Goal: Task Accomplishment & Management: Manage account settings

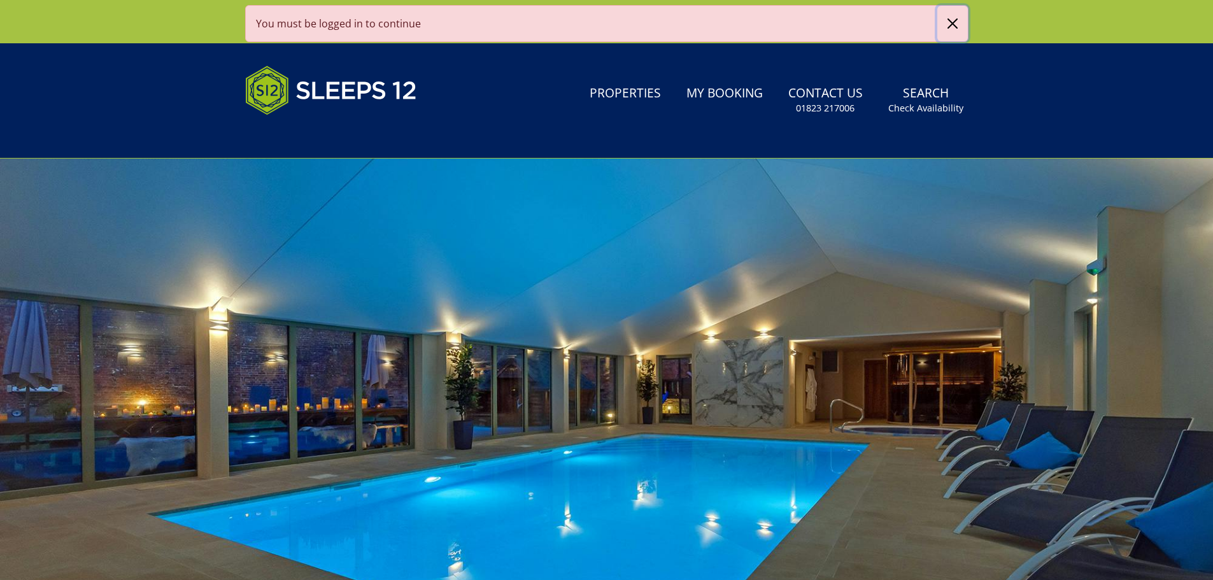
click at [958, 24] on button "button" at bounding box center [952, 24] width 31 height 36
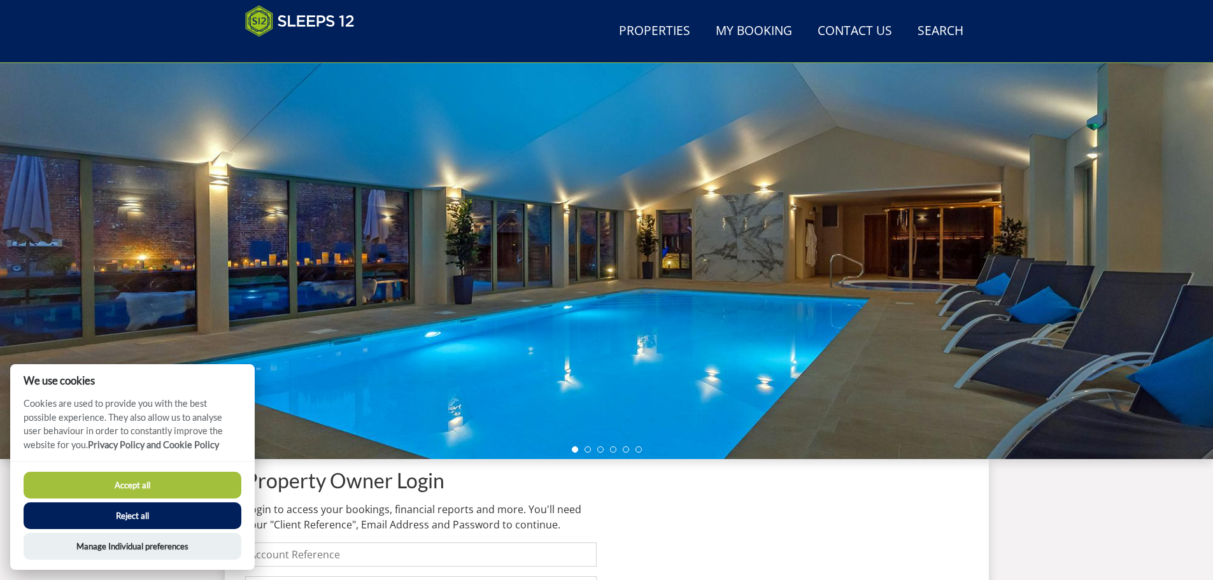
scroll to position [394, 0]
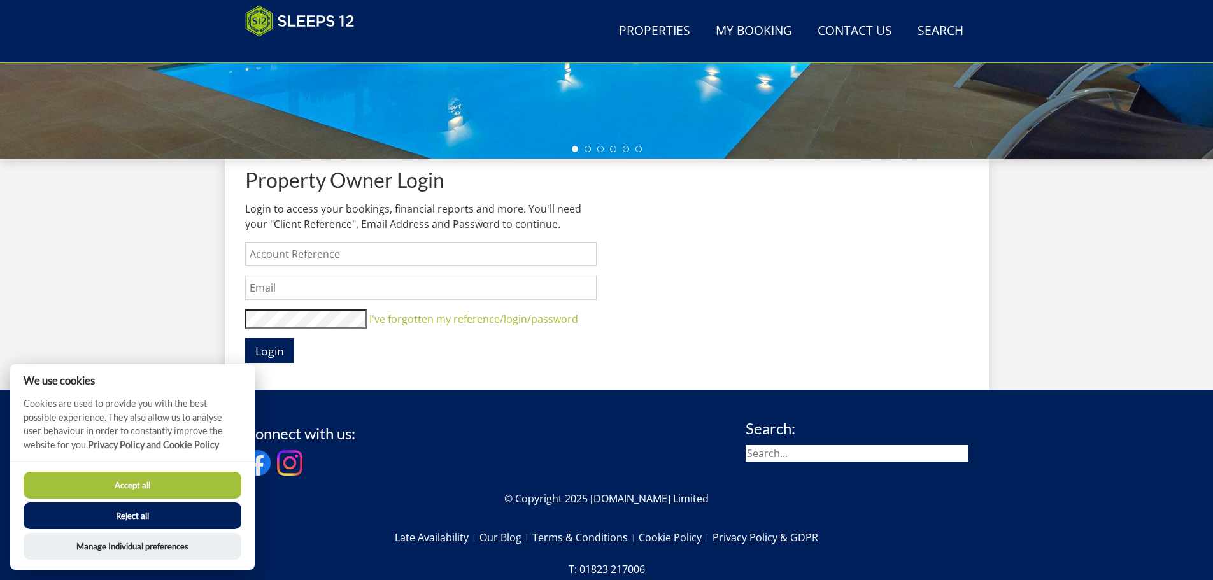
click at [299, 246] on input "text" at bounding box center [420, 254] width 351 height 24
type input "puxton-ltd"
click at [291, 292] on input "text" at bounding box center [420, 288] width 351 height 24
click at [292, 288] on input "[EMAIL_ADDRESS][DOMAIN_NAME]" at bounding box center [420, 288] width 351 height 24
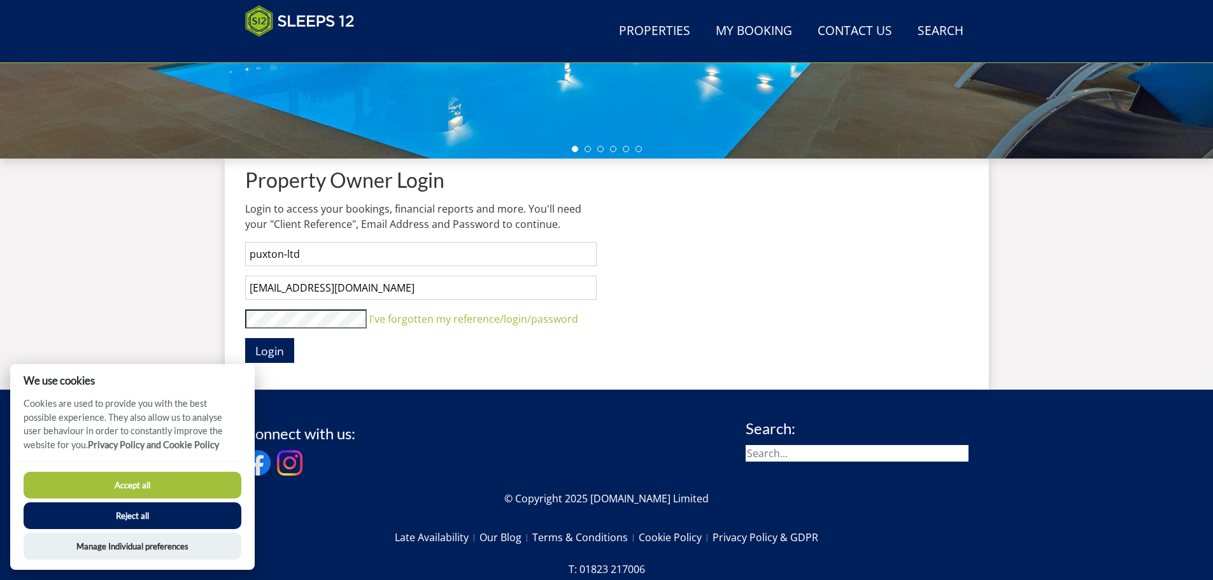
click at [292, 288] on input "[EMAIL_ADDRESS][DOMAIN_NAME]" at bounding box center [420, 288] width 351 height 24
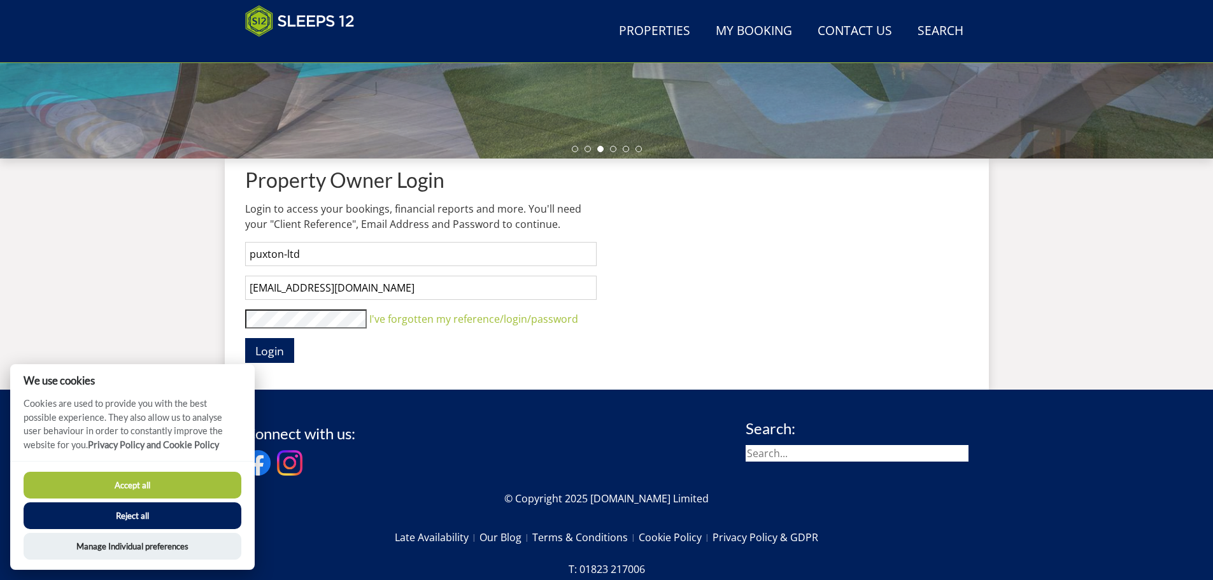
type input "[EMAIL_ADDRESS][DOMAIN_NAME]"
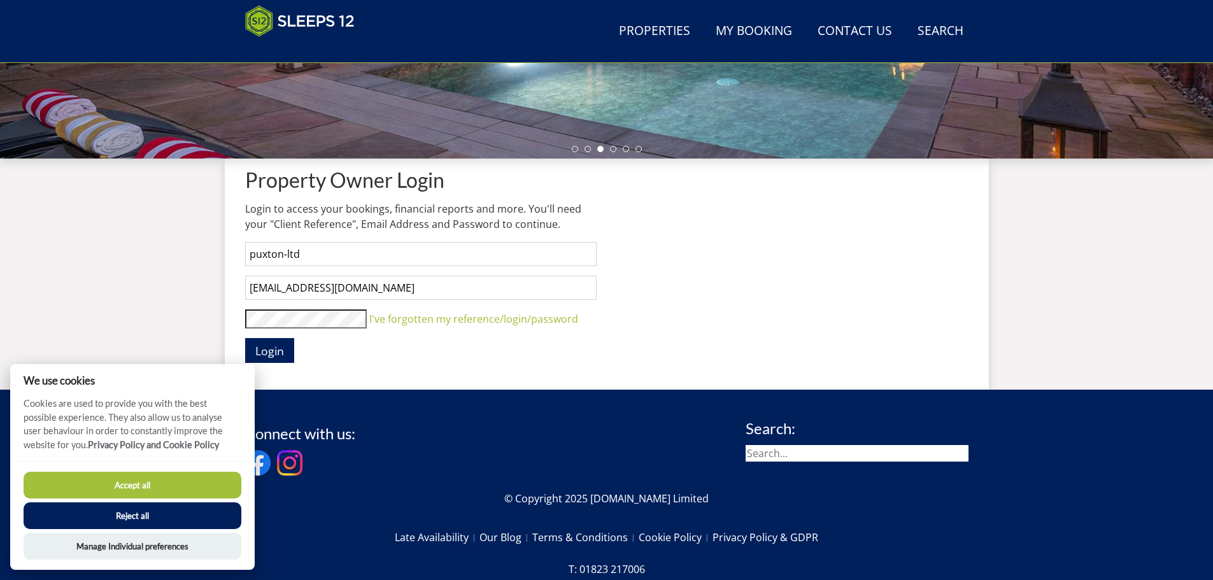
click at [245, 338] on button "Login" at bounding box center [269, 350] width 49 height 25
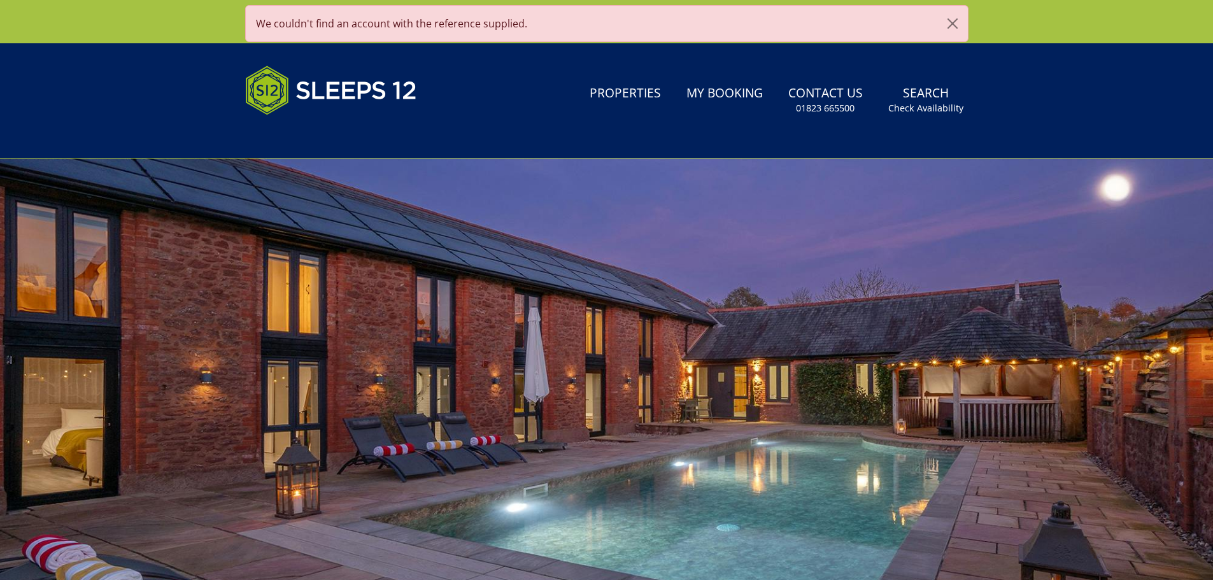
type input "[EMAIL_ADDRESS][DOMAIN_NAME]"
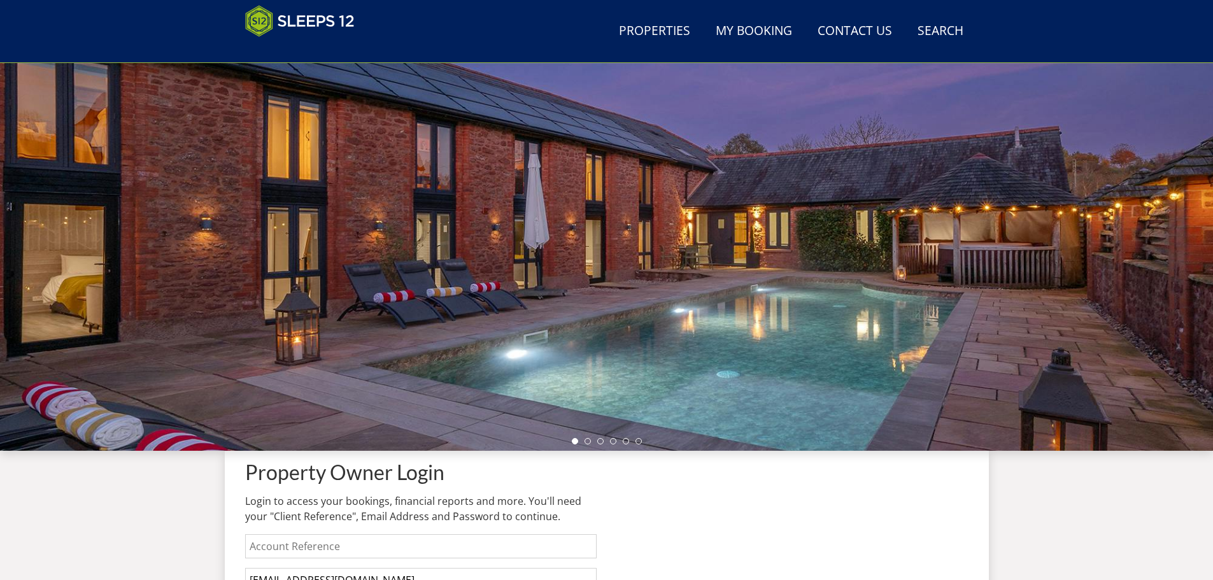
scroll to position [348, 0]
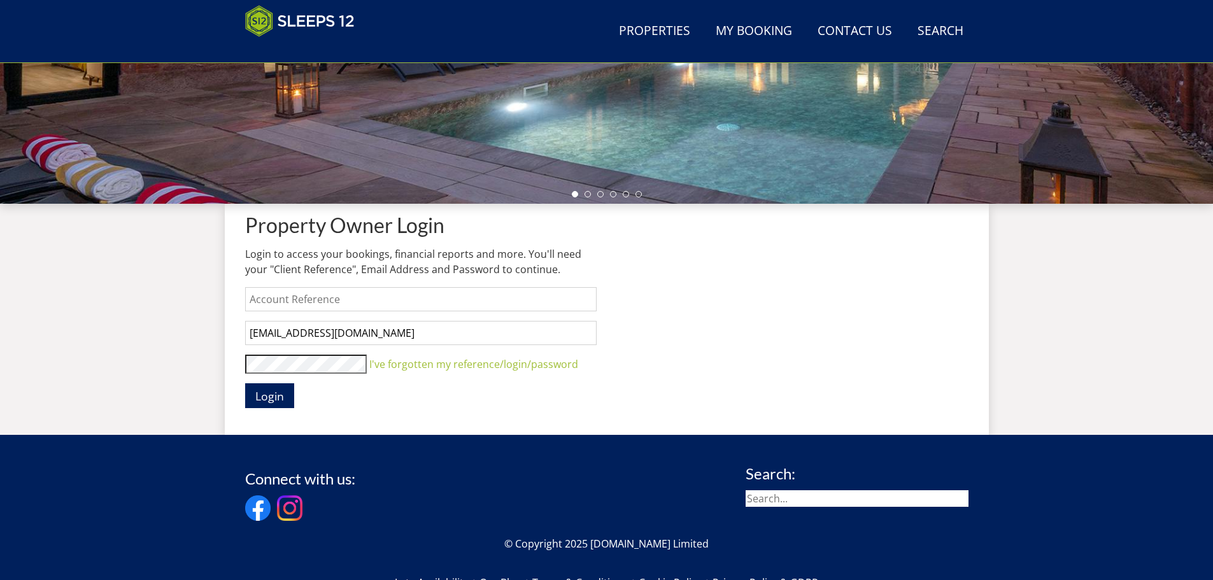
click at [353, 302] on input "text" at bounding box center [420, 299] width 351 height 24
type input "The Laurels, [GEOGRAPHIC_DATA]"
click at [275, 402] on span "Login" at bounding box center [269, 395] width 29 height 15
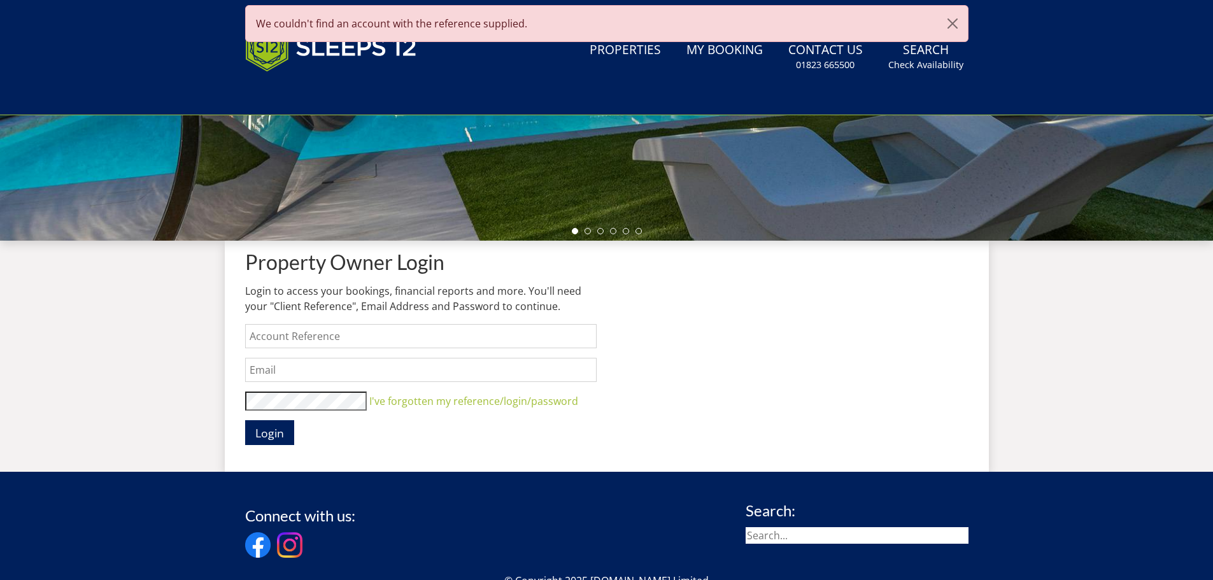
scroll to position [0, 0]
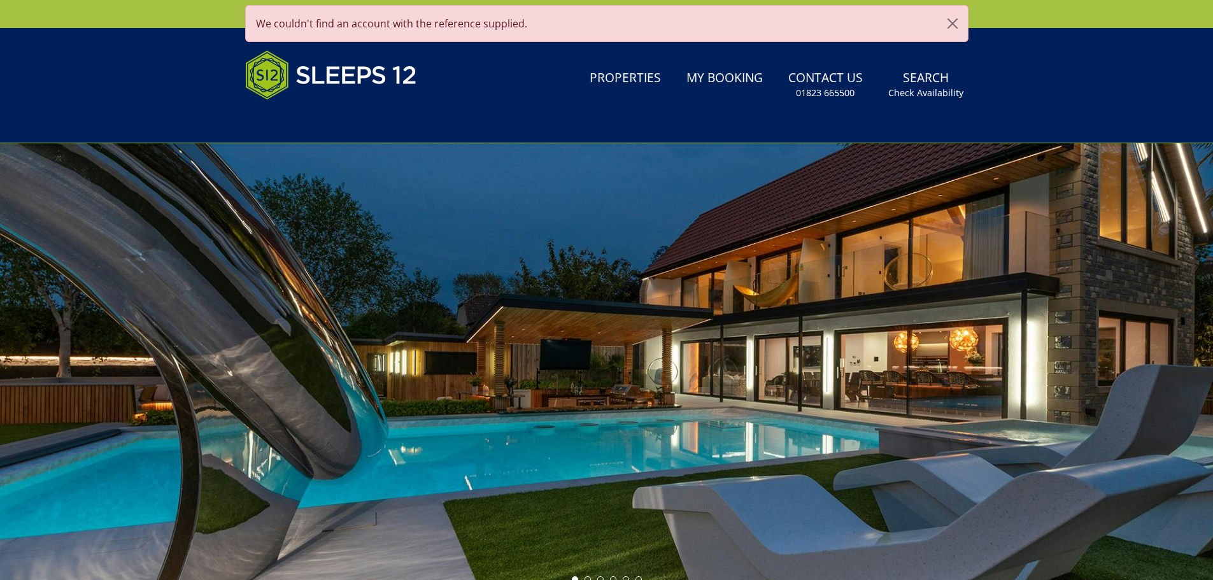
type input "[EMAIL_ADDRESS][DOMAIN_NAME]"
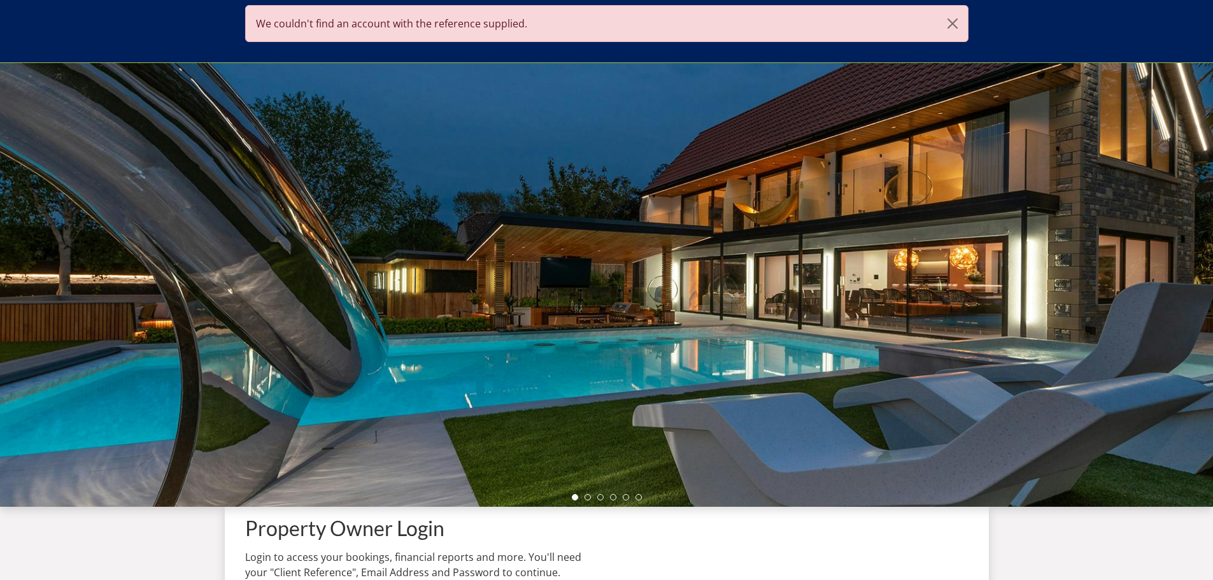
scroll to position [476, 0]
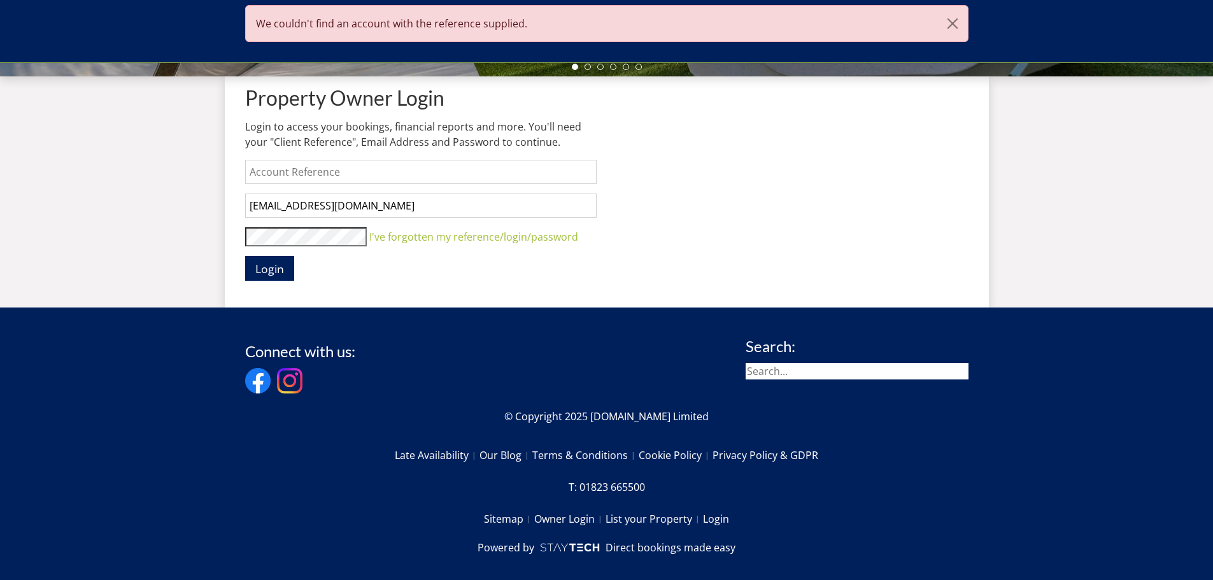
click at [322, 171] on input "text" at bounding box center [420, 172] width 351 height 24
type input "[GEOGRAPHIC_DATA]"
click at [272, 264] on span "Login" at bounding box center [269, 268] width 29 height 15
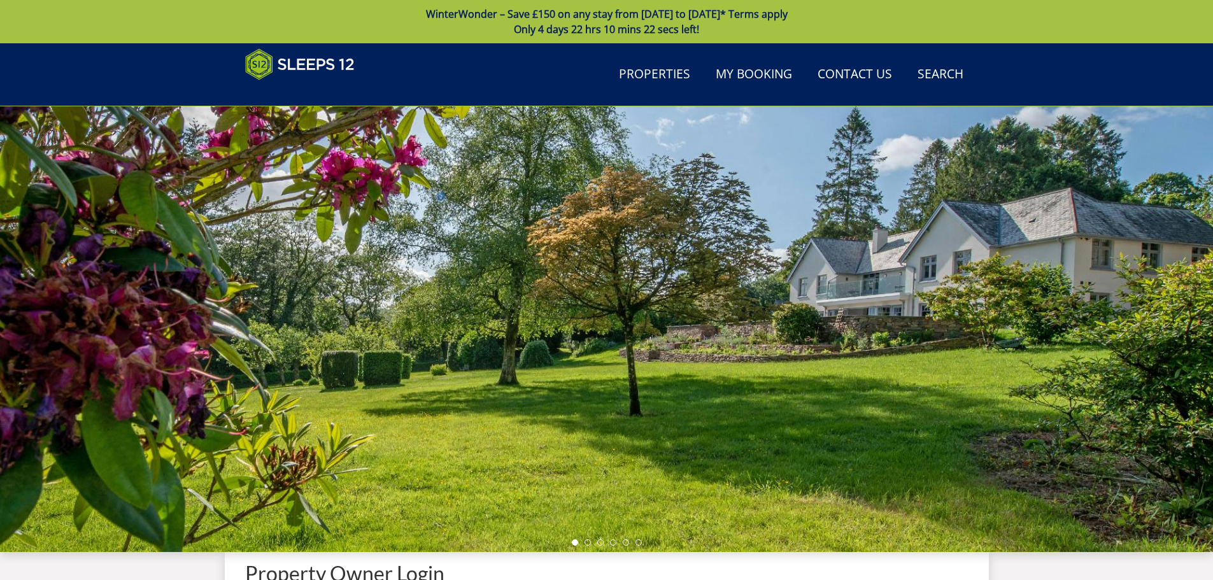
scroll to position [412, 0]
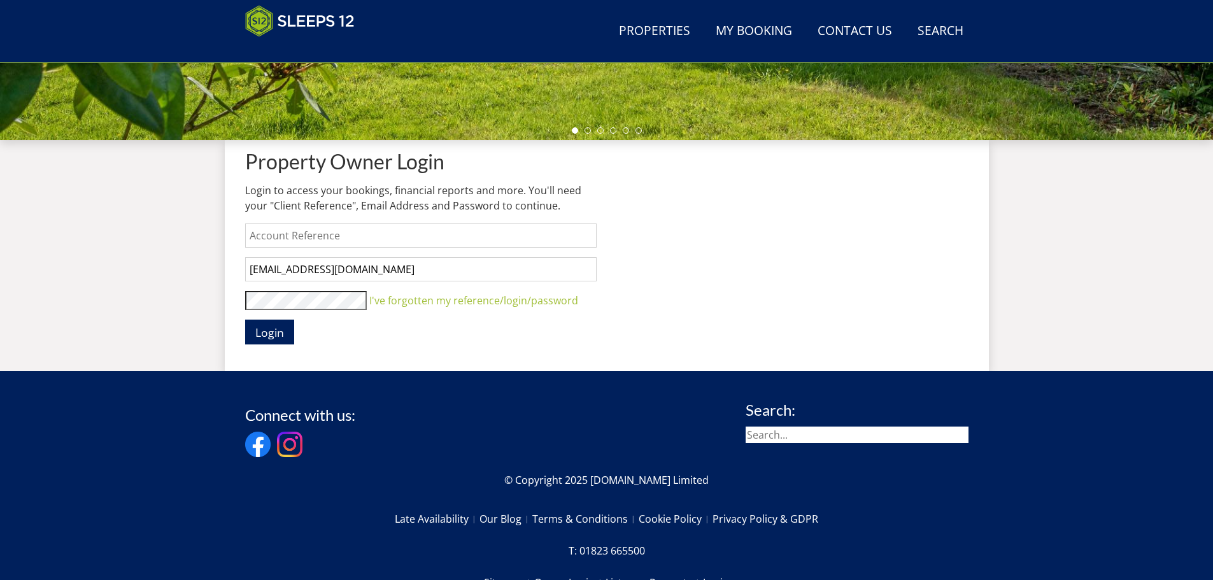
click at [309, 239] on input "text" at bounding box center [420, 235] width 351 height 24
click at [328, 237] on input "puxton-ltd" at bounding box center [420, 235] width 351 height 24
type input "puxton-ltd"
click at [407, 266] on input "[EMAIL_ADDRESS][DOMAIN_NAME]" at bounding box center [420, 269] width 351 height 24
type input "[EMAIL_ADDRESS][DOMAIN_NAME]"
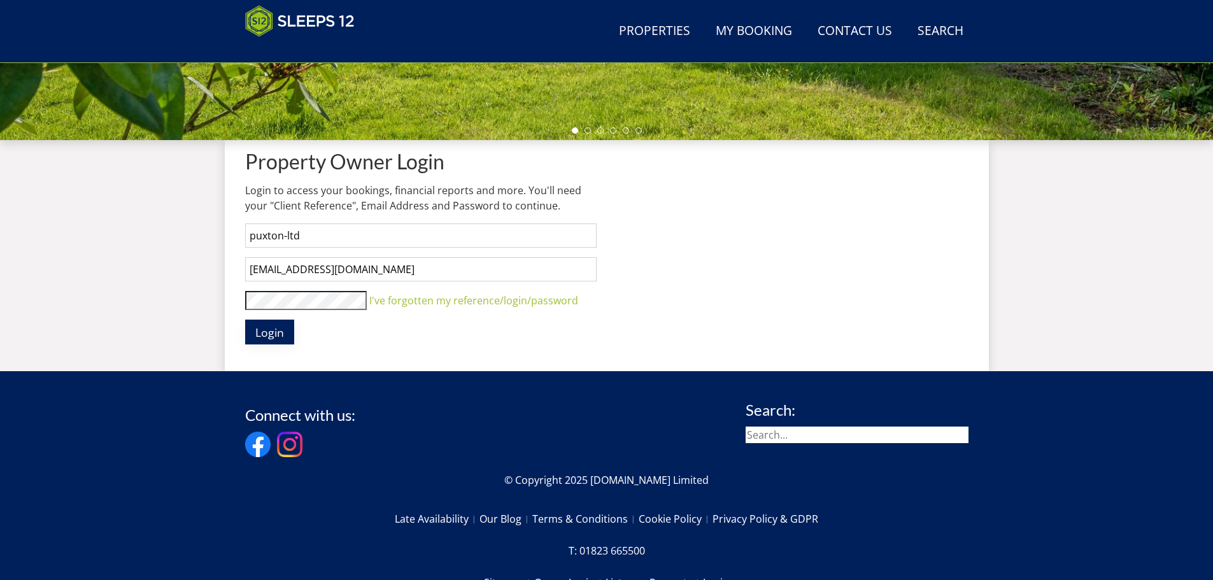
click at [266, 334] on span "Login" at bounding box center [269, 332] width 29 height 15
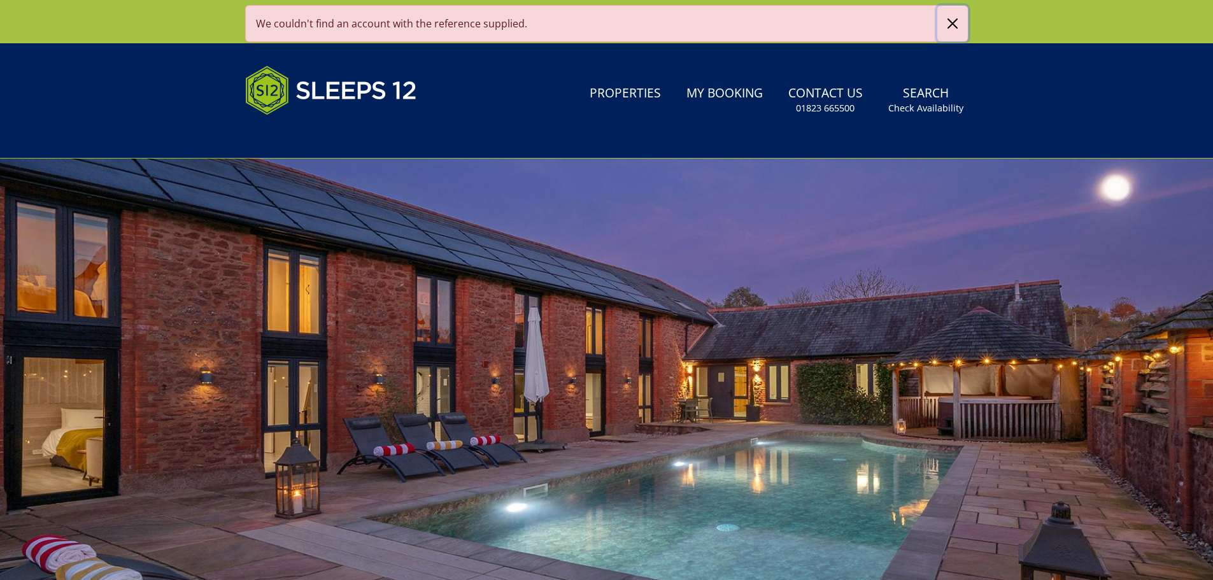
click at [943, 24] on button "button" at bounding box center [952, 24] width 31 height 36
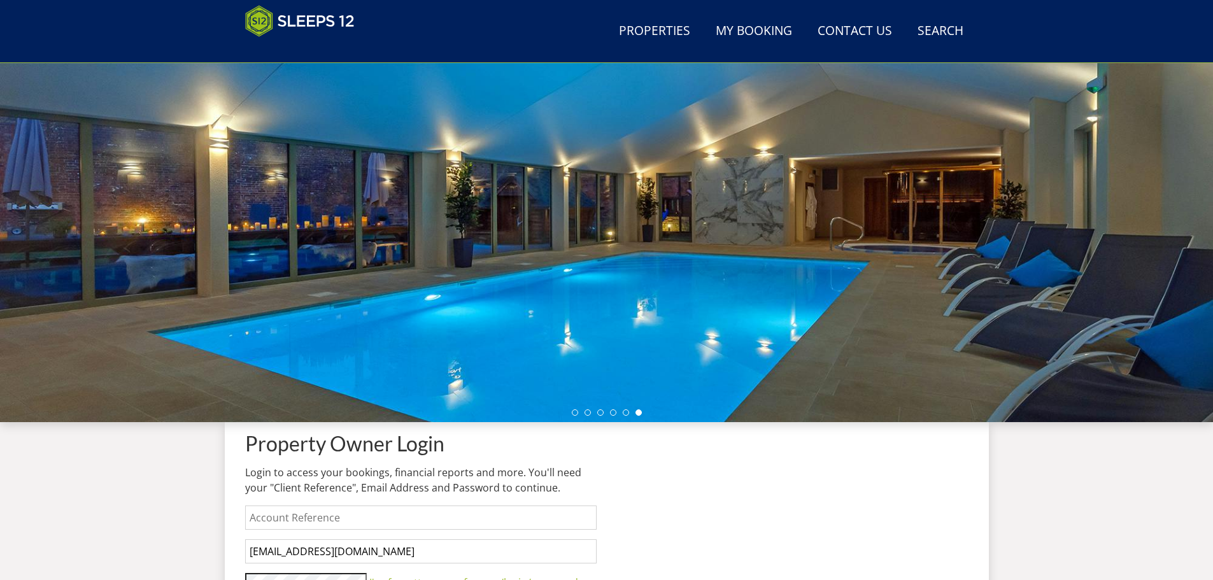
scroll to position [413, 0]
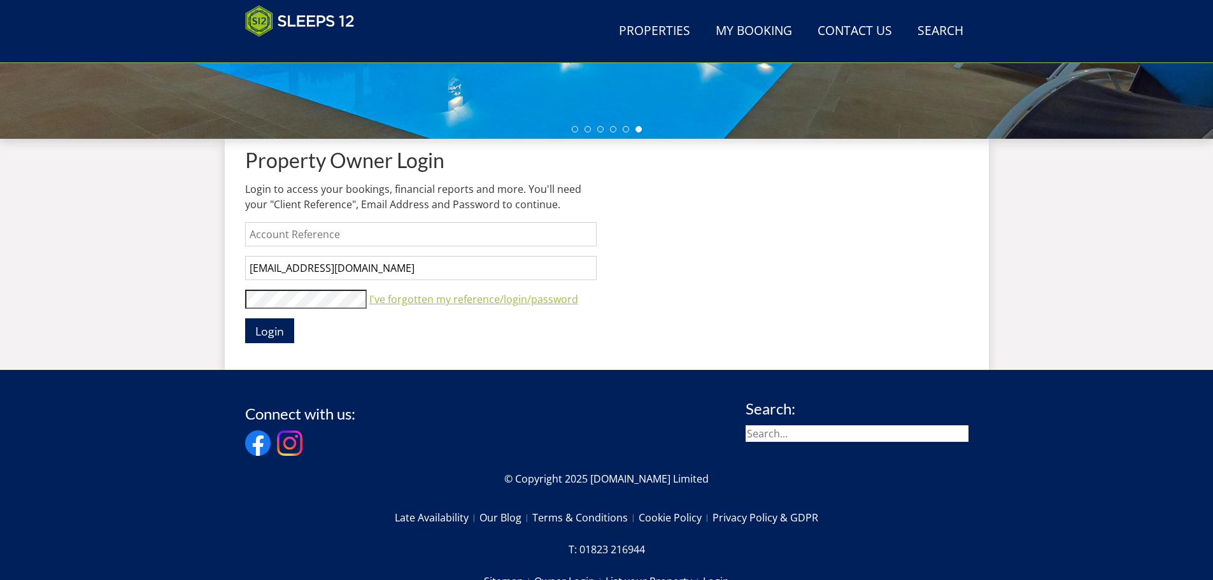
click at [399, 300] on link "I've forgotten my reference/login/password" at bounding box center [473, 299] width 209 height 14
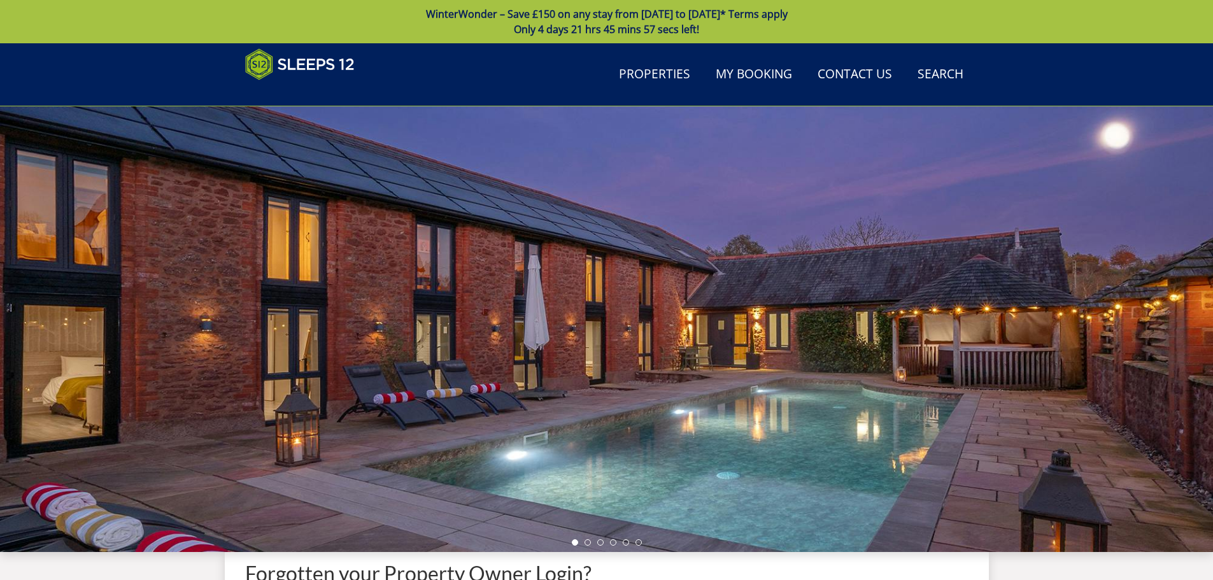
scroll to position [349, 0]
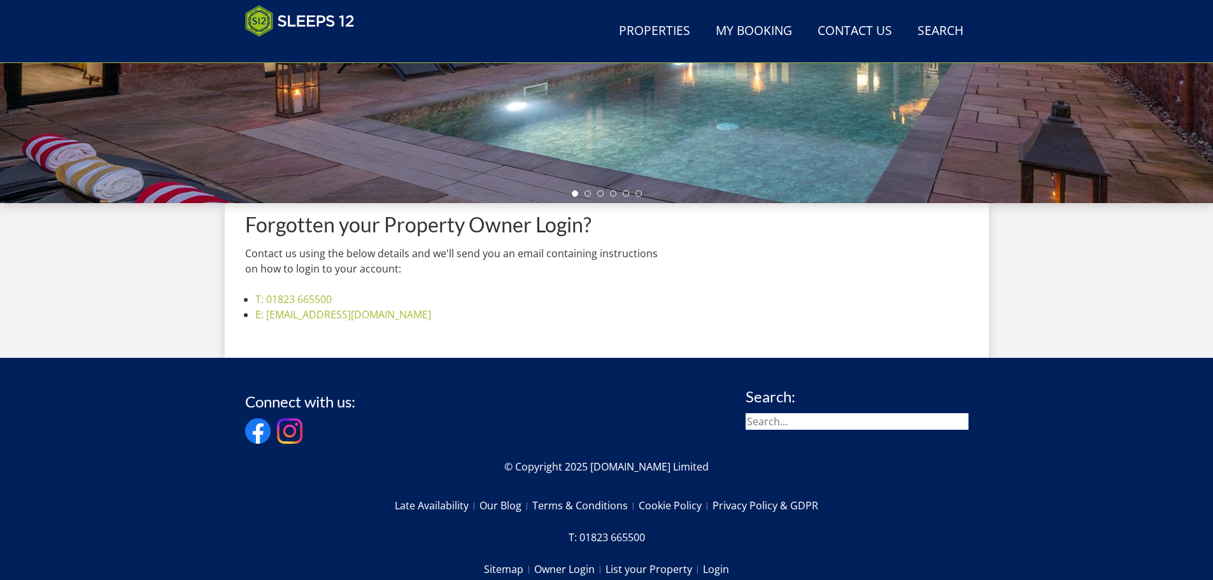
scroll to position [413, 0]
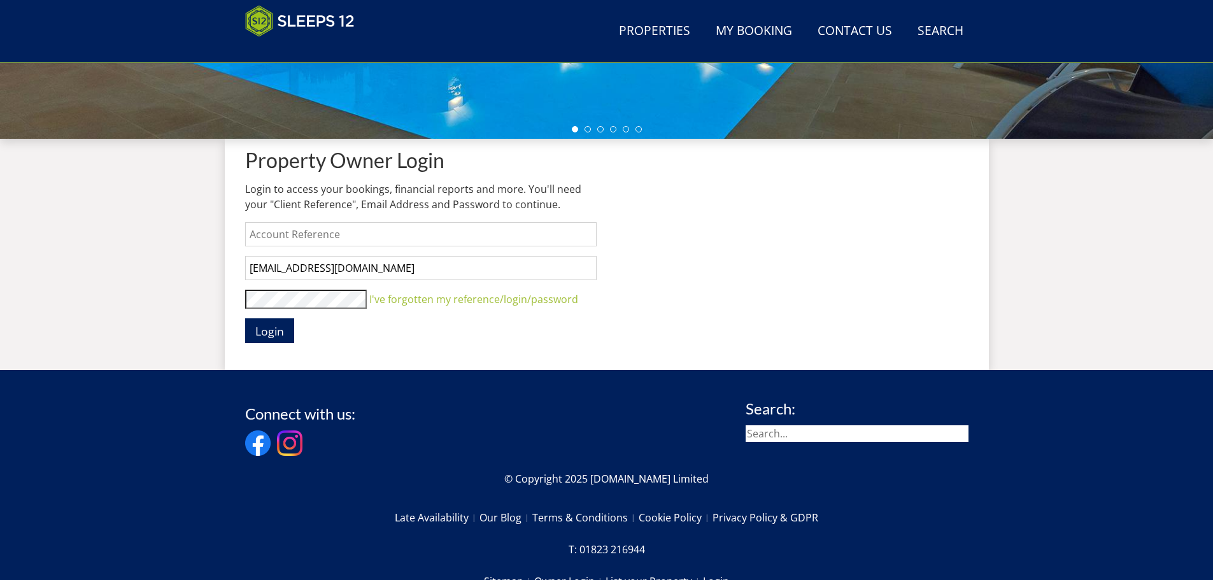
click at [303, 232] on input "text" at bounding box center [420, 234] width 351 height 24
type input "puxton-ltd"
click at [335, 270] on input "[EMAIL_ADDRESS][DOMAIN_NAME]" at bounding box center [420, 268] width 351 height 24
click at [270, 267] on input "[EMAIL_ADDRESS][DOMAIN_NAME]" at bounding box center [420, 268] width 351 height 24
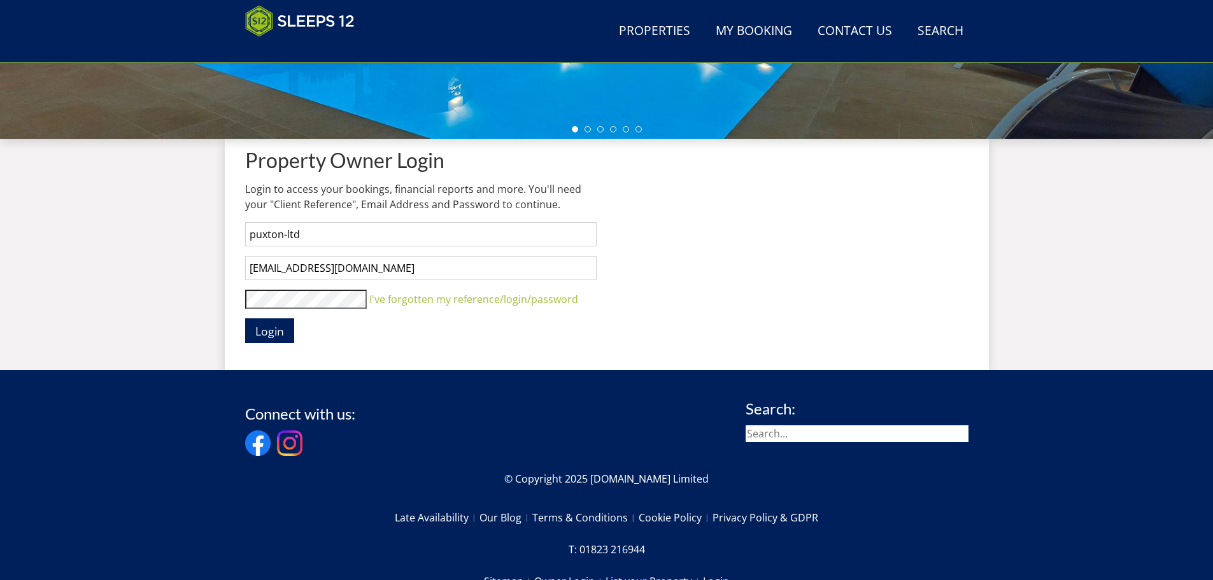
click at [270, 267] on input "[EMAIL_ADDRESS][DOMAIN_NAME]" at bounding box center [420, 268] width 351 height 24
click at [281, 265] on input "[EMAIL_ADDRESS][DOMAIN_NAME]" at bounding box center [420, 268] width 351 height 24
click at [242, 305] on div "Property Owner Login Login to access your bookings, financial reports and more.…" at bounding box center [607, 244] width 764 height 211
click at [245, 318] on button "Login" at bounding box center [269, 330] width 49 height 25
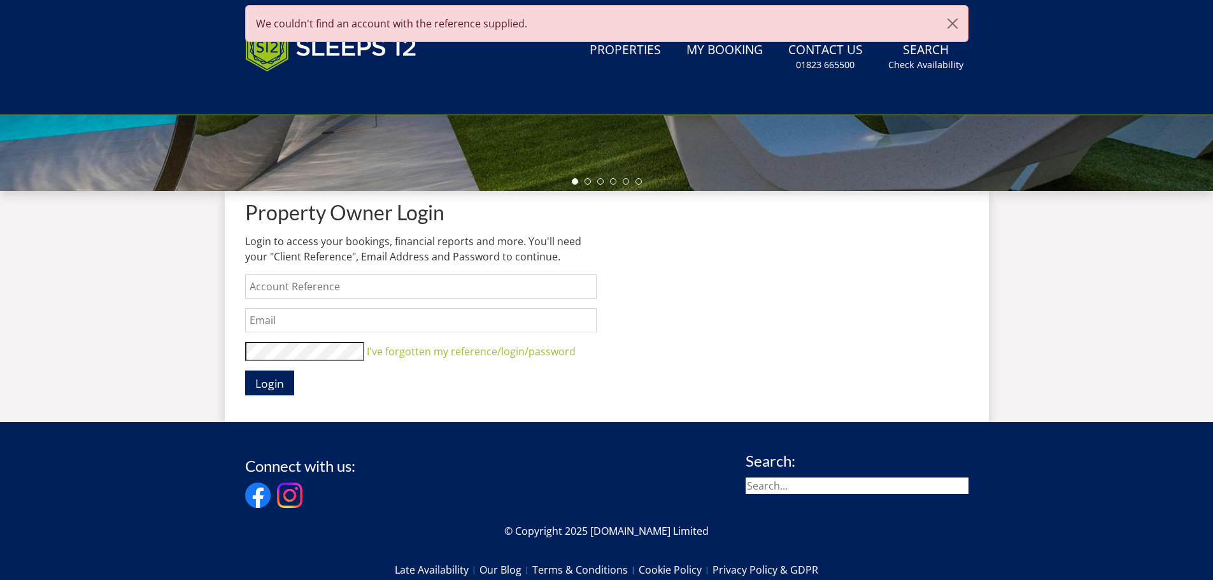
type input "[EMAIL_ADDRESS][DOMAIN_NAME]"
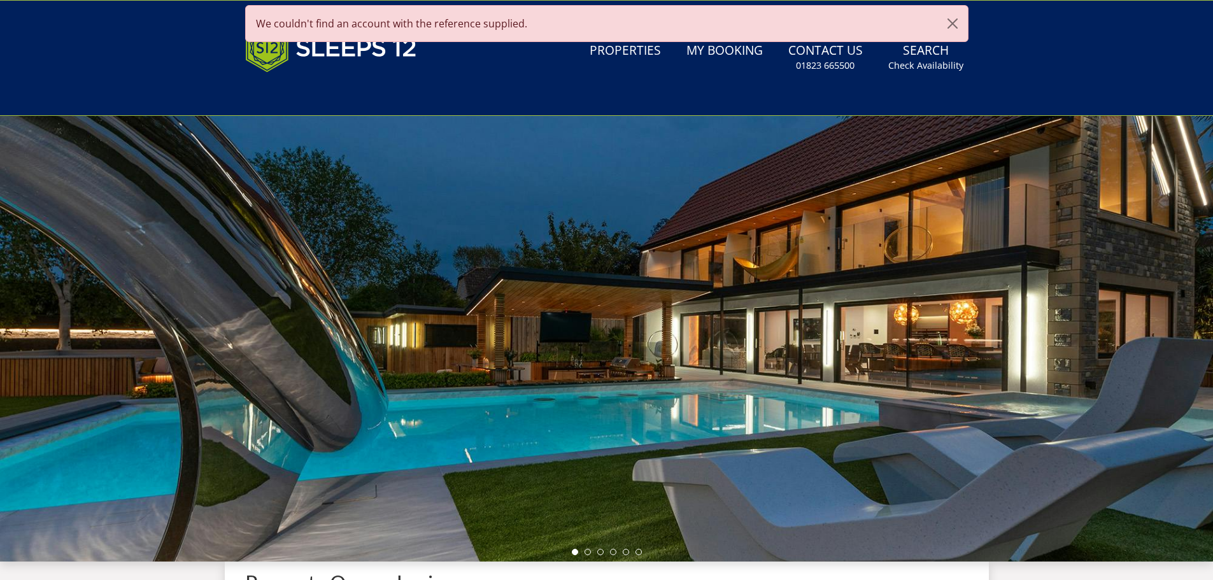
scroll to position [476, 0]
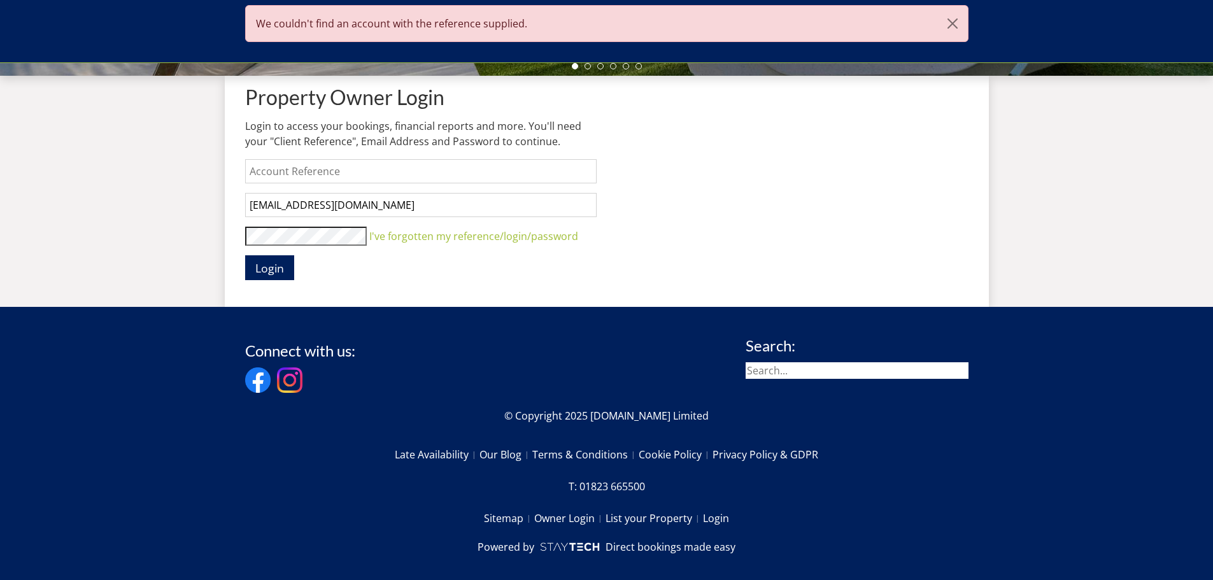
click at [323, 180] on input "text" at bounding box center [420, 171] width 351 height 24
click at [314, 178] on input "puxton-ltd" at bounding box center [420, 171] width 351 height 24
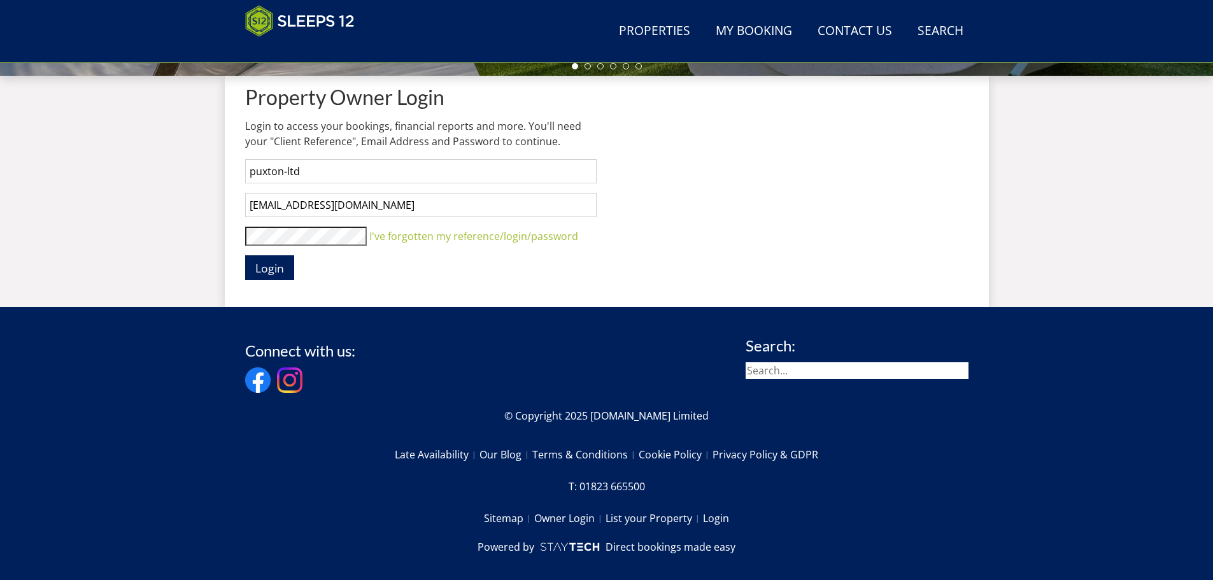
type input "puxton-ltd"
click at [391, 198] on input "[EMAIL_ADDRESS][DOMAIN_NAME]" at bounding box center [420, 205] width 351 height 24
type input "[EMAIL_ADDRESS][DOMAIN_NAME]"
click at [355, 168] on input "puxton-ltd" at bounding box center [420, 171] width 351 height 24
type input "puxton-ltd"
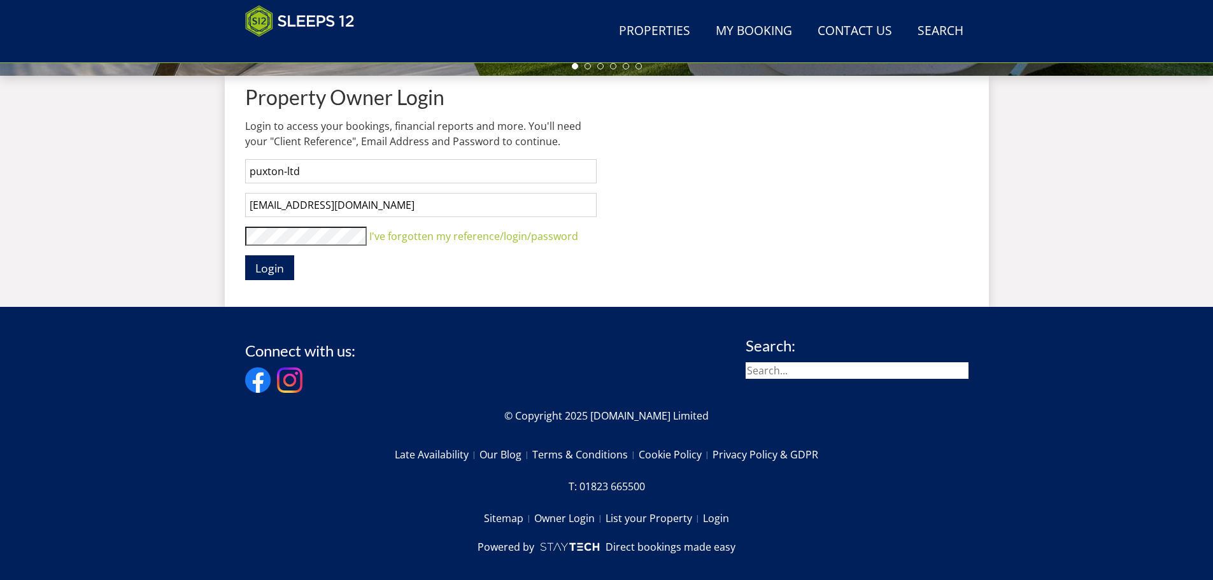
click at [405, 208] on input "[EMAIL_ADDRESS][DOMAIN_NAME]" at bounding box center [420, 205] width 351 height 24
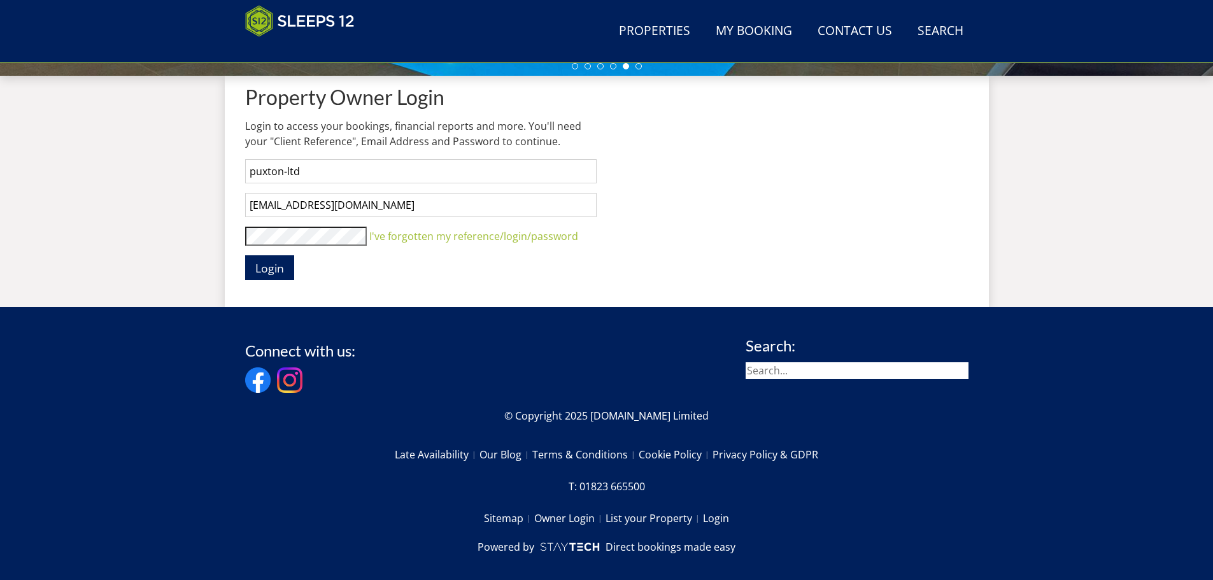
type input "[EMAIL_ADDRESS][DOMAIN_NAME]"
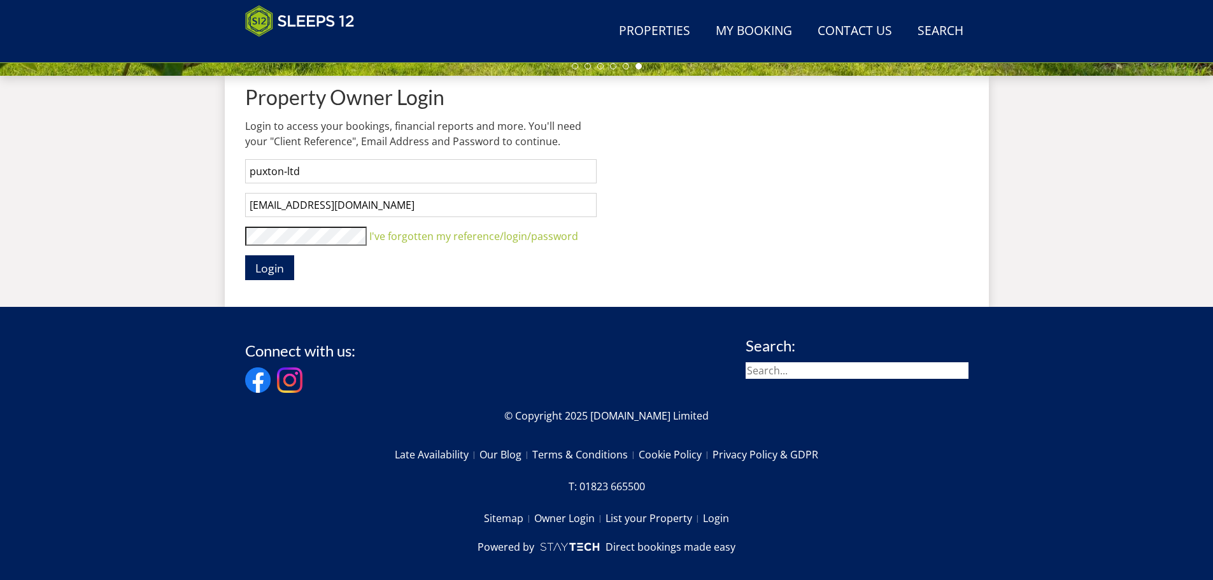
click at [245, 255] on button "Login" at bounding box center [269, 267] width 49 height 25
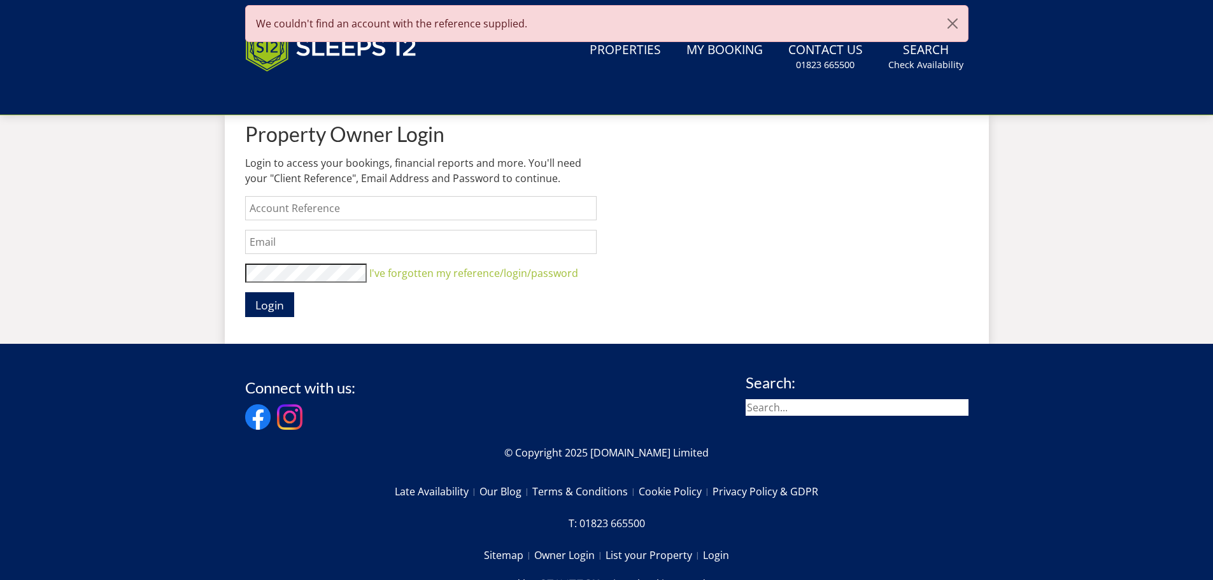
type input "[EMAIL_ADDRESS][DOMAIN_NAME]"
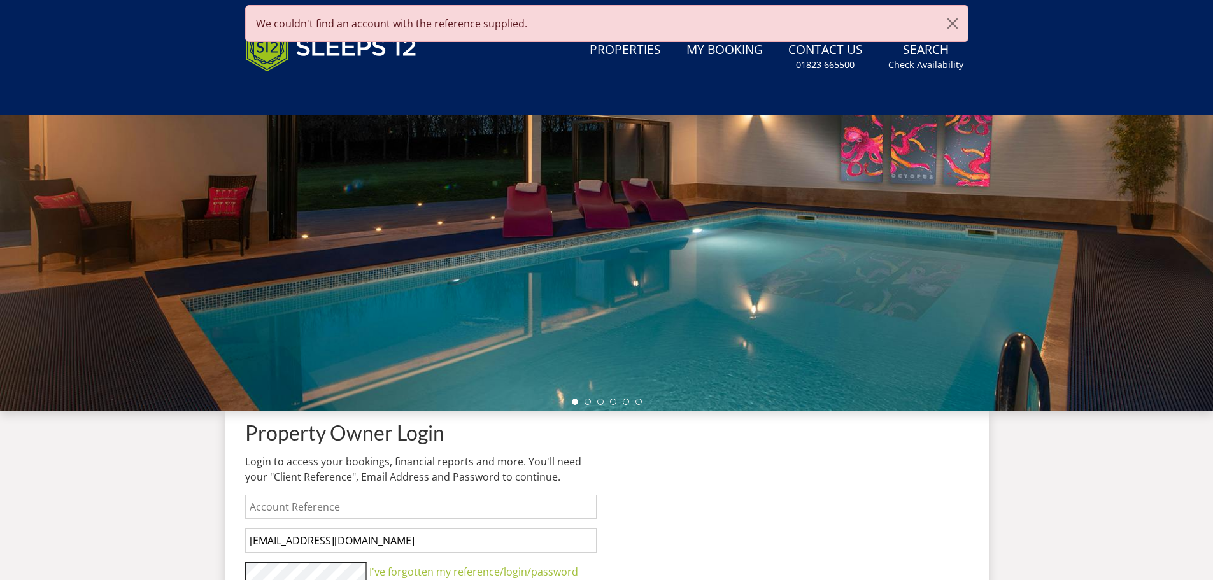
scroll to position [476, 0]
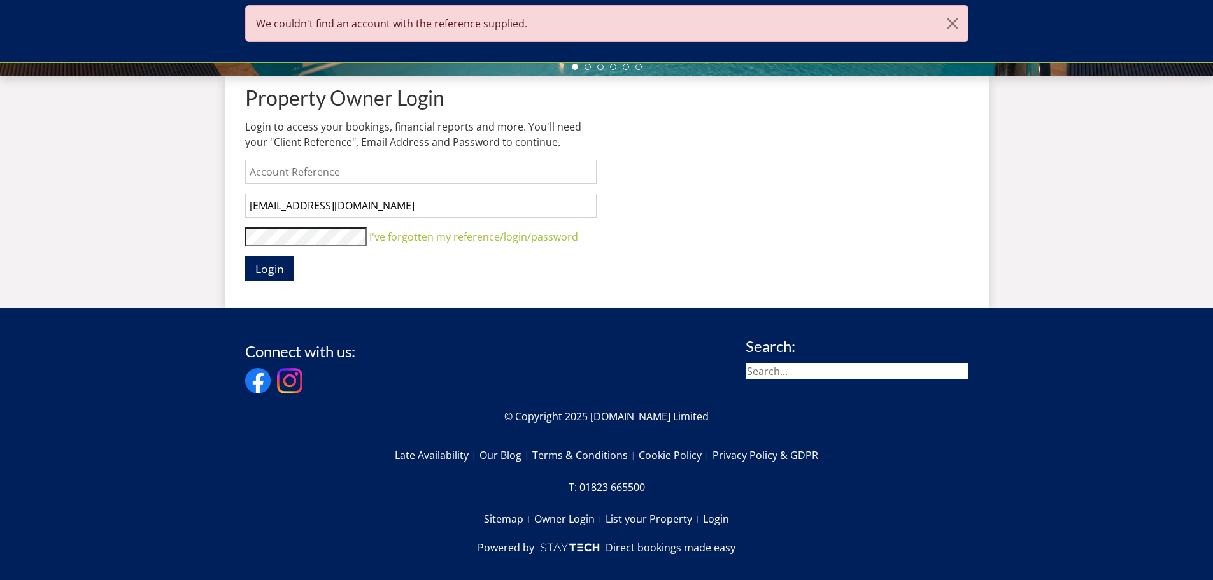
click at [385, 178] on input "text" at bounding box center [420, 172] width 351 height 24
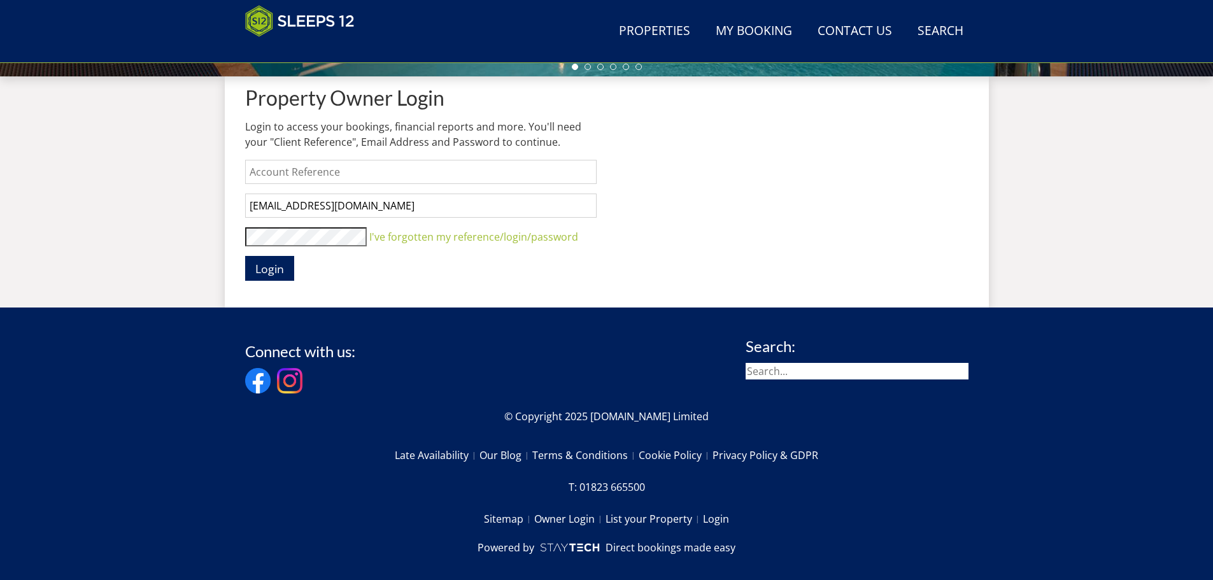
type input "[GEOGRAPHIC_DATA]"
click at [255, 269] on span "Login" at bounding box center [269, 268] width 29 height 15
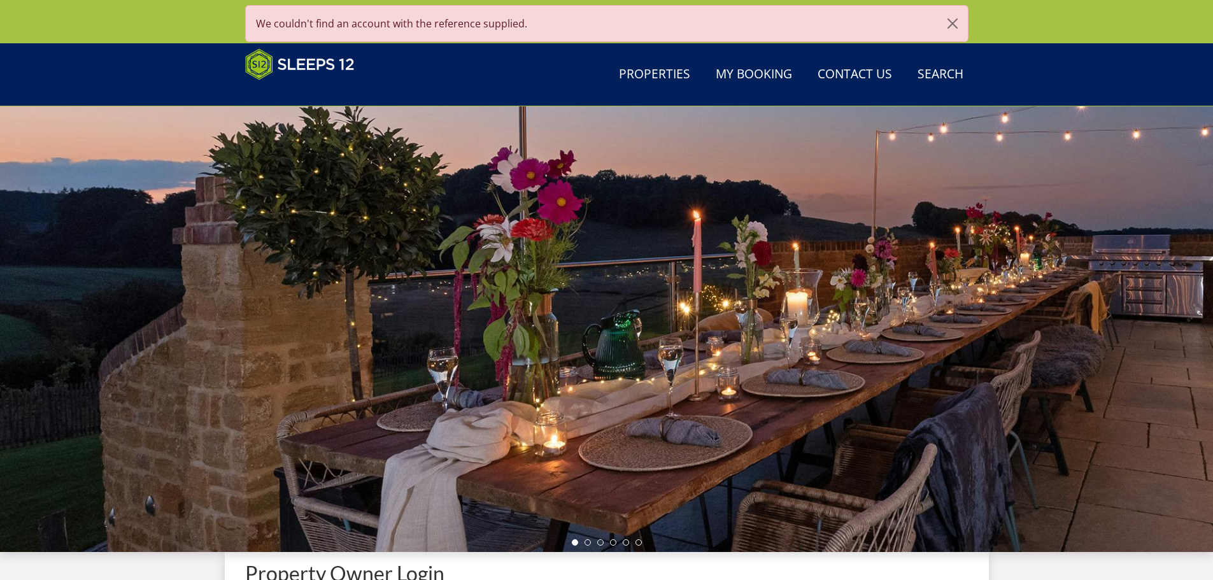
scroll to position [492, 0]
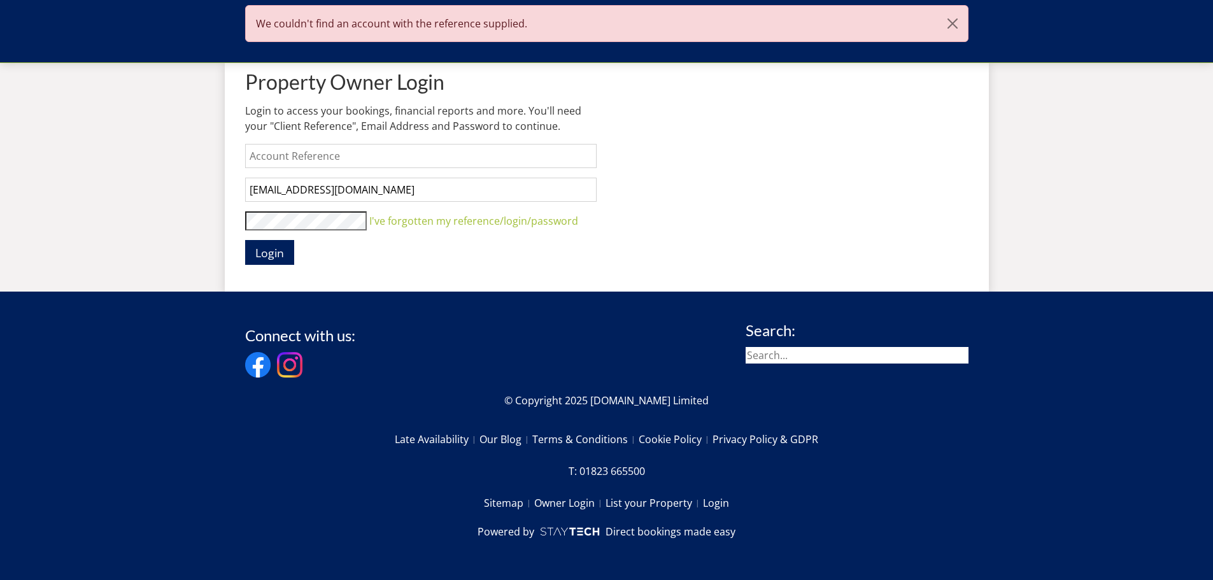
click at [319, 158] on input "text" at bounding box center [420, 156] width 351 height 24
type input "The Laurels, [GEOGRAPHIC_DATA]"
click at [265, 256] on span "Login" at bounding box center [269, 252] width 29 height 15
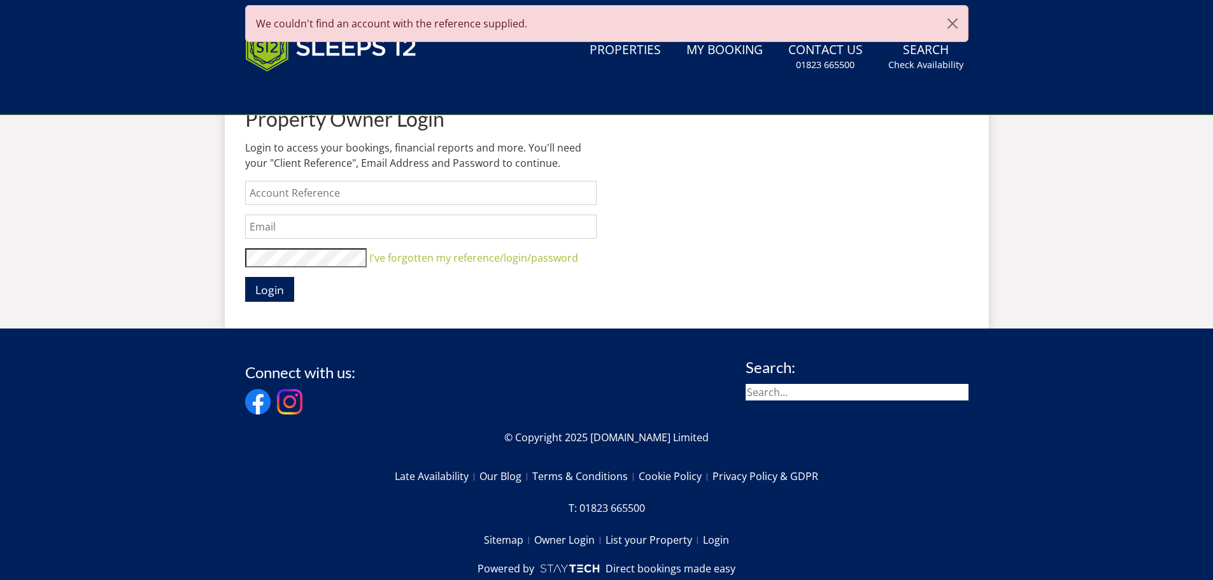
scroll to position [0, 0]
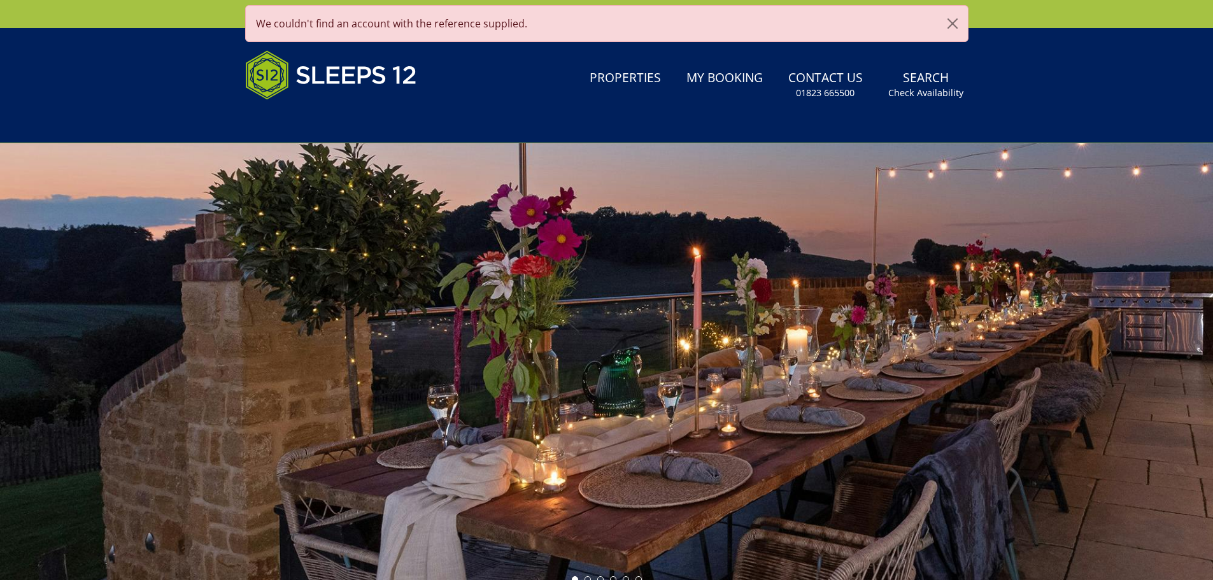
type input "[EMAIL_ADDRESS][DOMAIN_NAME]"
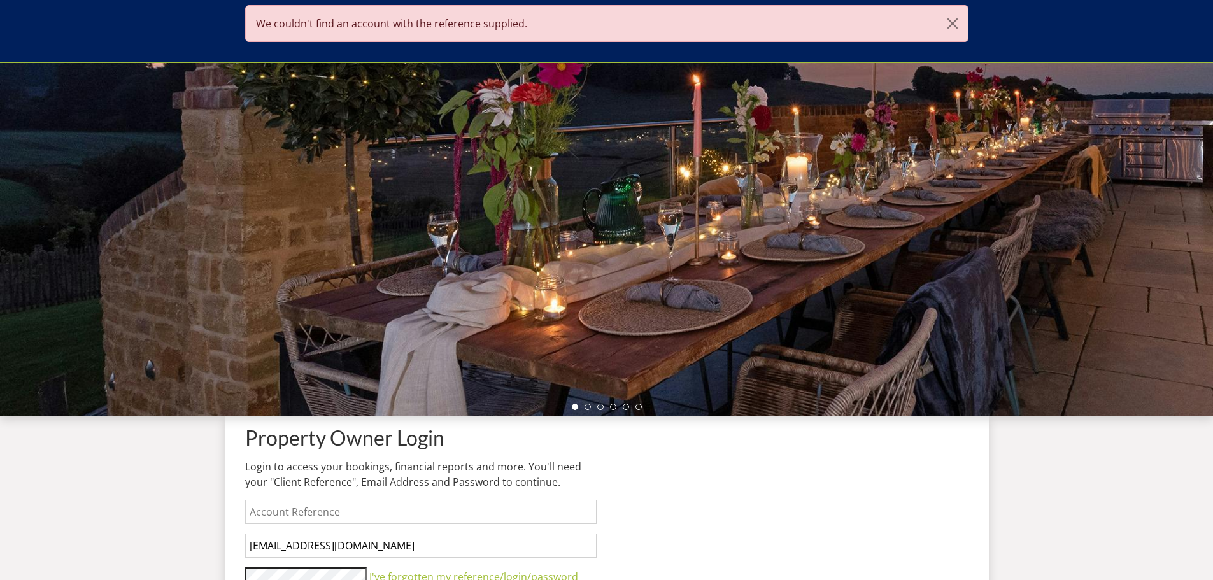
scroll to position [413, 0]
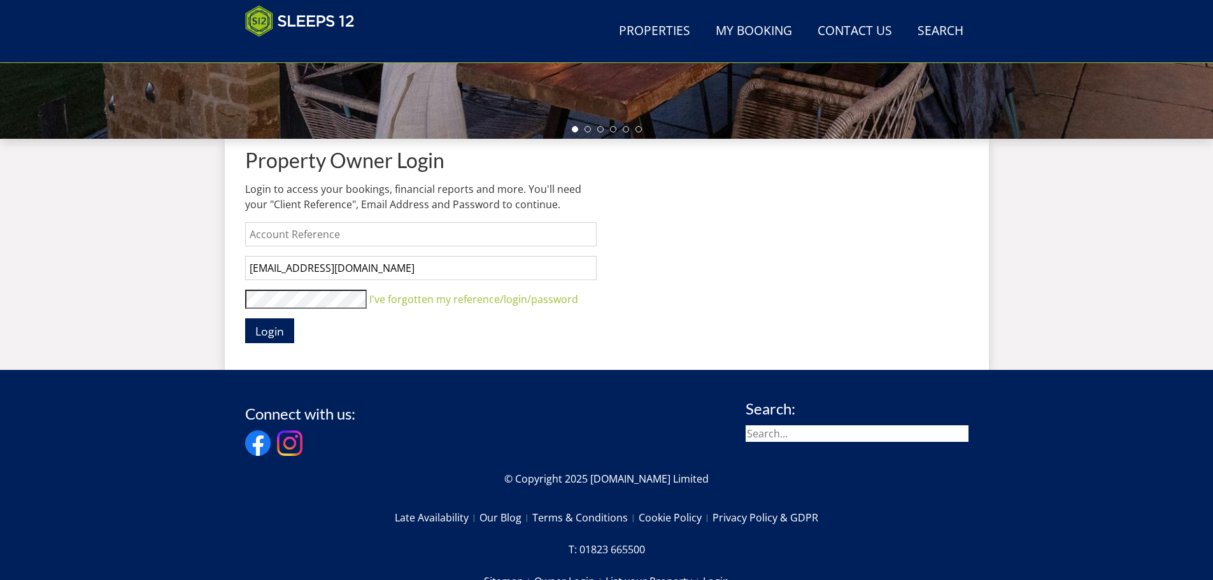
click at [318, 231] on input "text" at bounding box center [420, 234] width 351 height 24
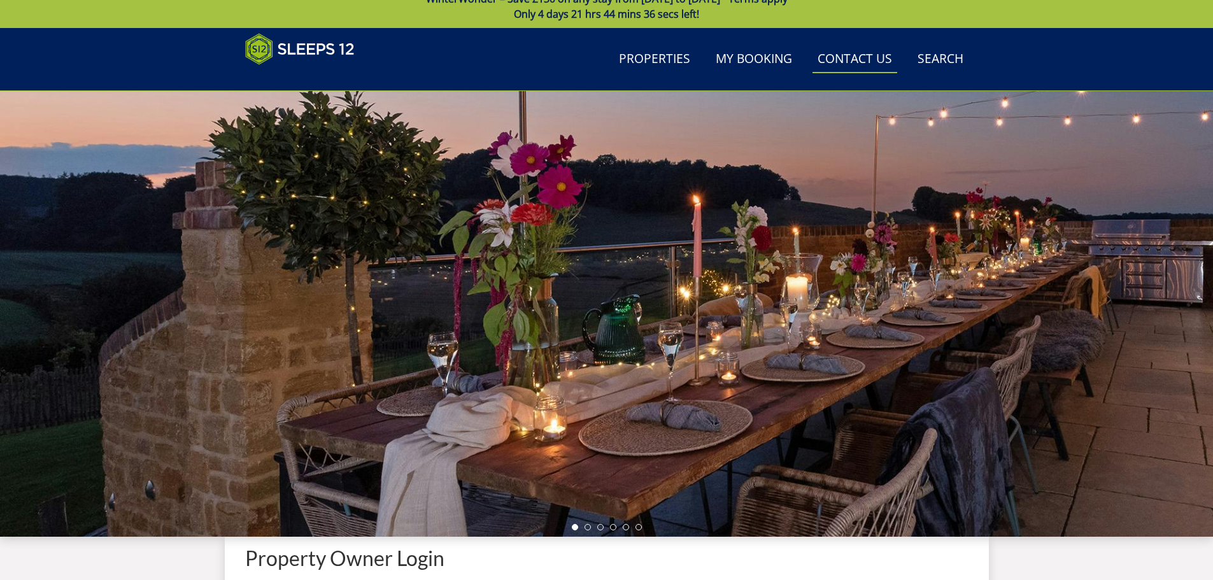
scroll to position [0, 0]
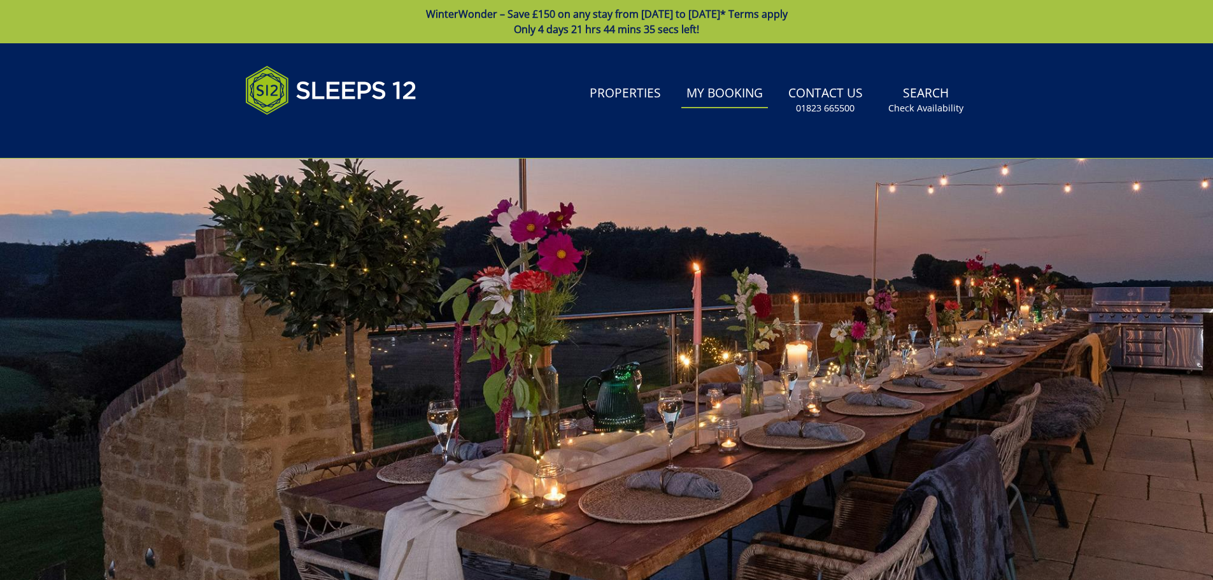
click at [723, 93] on link "My Booking" at bounding box center [724, 94] width 87 height 29
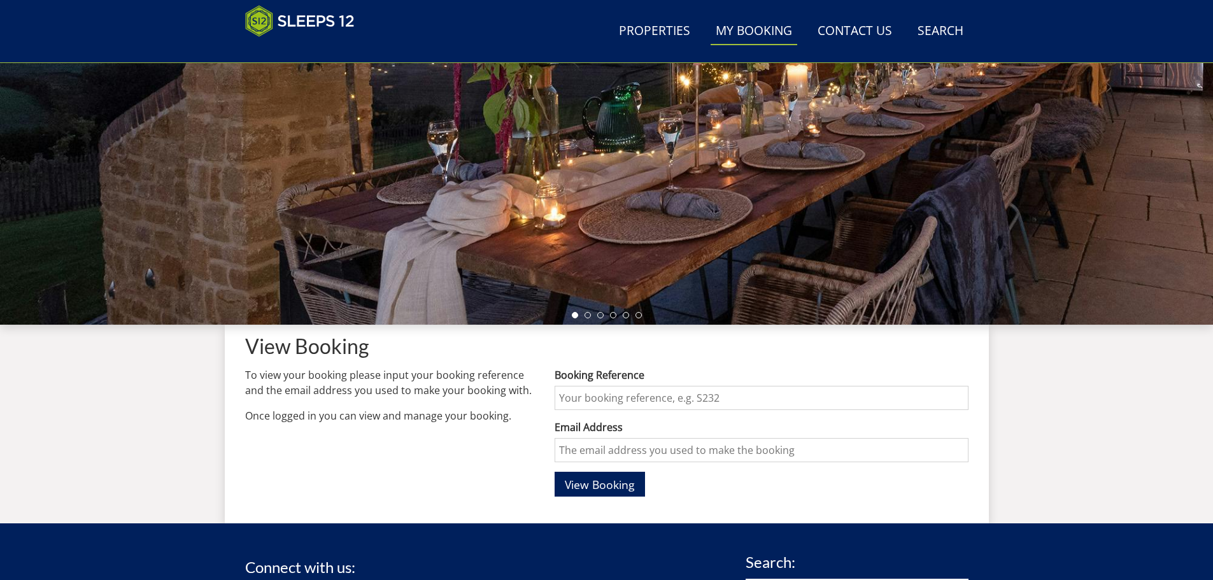
scroll to position [459, 0]
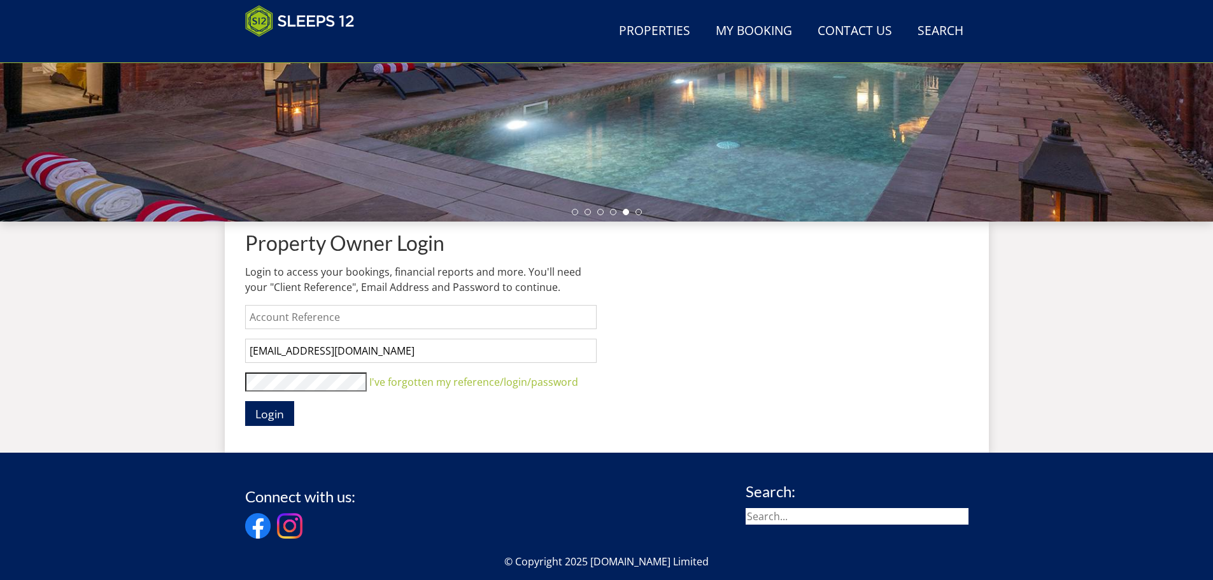
scroll to position [330, 0]
